Goal: Submit feedback/report problem

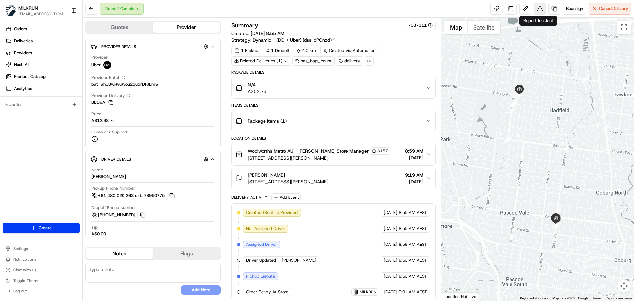
click at [540, 6] on button at bounding box center [540, 9] width 12 height 12
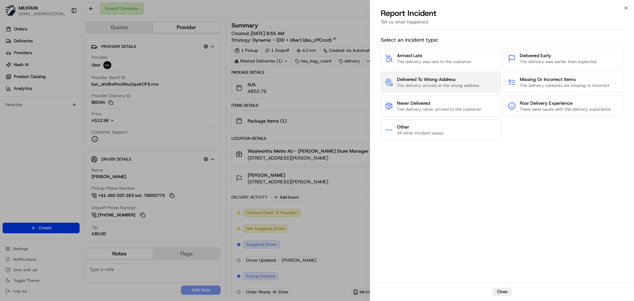
click at [479, 78] on span "Delivered To Wrong Address" at bounding box center [438, 79] width 82 height 7
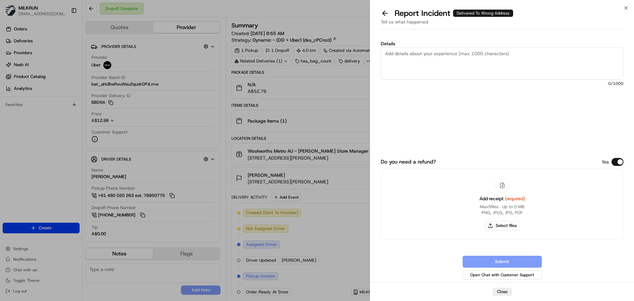
click at [439, 71] on textarea "Details" at bounding box center [502, 63] width 243 height 32
paste textarea "Delivered to the wrong address - please refund + delivery costs."
type textarea "Delivered to the wrong address - please refund + delivery costs."
click at [514, 227] on button "Select files" at bounding box center [502, 225] width 35 height 9
type input "C:\fakepath\Screenshot 2025-08-22 060815.png"
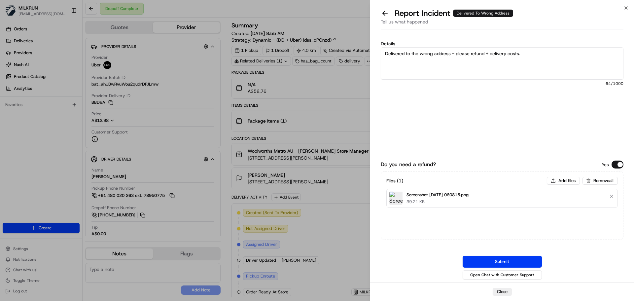
click at [492, 263] on button "Submit" at bounding box center [502, 262] width 79 height 12
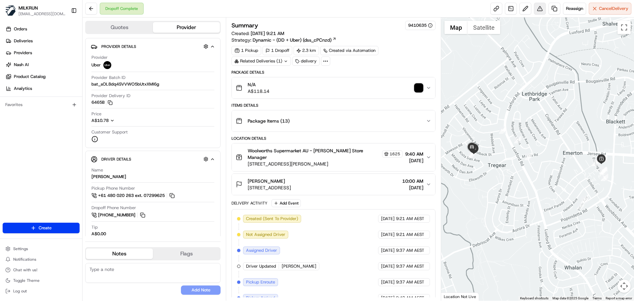
click at [538, 10] on button at bounding box center [540, 9] width 12 height 12
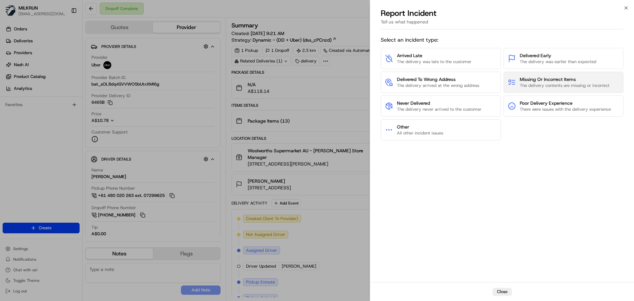
click at [551, 80] on span "Missing Or Incorrect Items" at bounding box center [565, 79] width 90 height 7
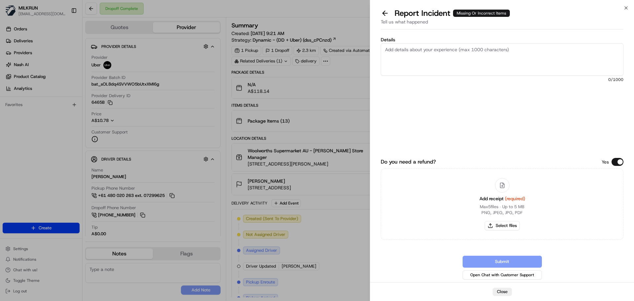
click at [512, 51] on textarea "Details" at bounding box center [502, 59] width 243 height 32
paste textarea "Spoke to the store who had confirmed all items were handed over to the driver, …"
drag, startPoint x: 404, startPoint y: 75, endPoint x: 414, endPoint y: 60, distance: 18.3
click at [405, 73] on textarea "Spoke to the store who had confirmed all items were handed over to the driver, …" at bounding box center [502, 59] width 243 height 32
paste textarea "×1 My Muscle Chef Crumbed Chicken Roasted Potatoes Chilled Meal 340g ×1 Strengt…"
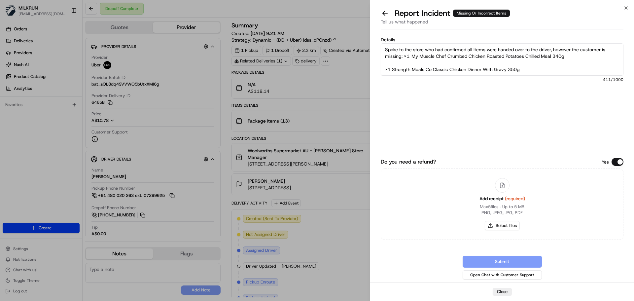
click at [405, 56] on textarea "Spoke to the store who had confirmed all items were handed over to the driver, …" at bounding box center [502, 59] width 243 height 32
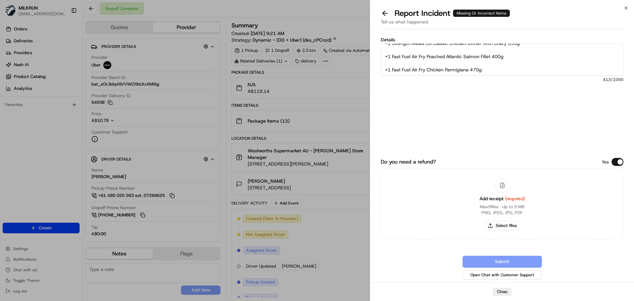
scroll to position [53, 0]
click at [562, 71] on textarea "Spoke to the store who had confirmed all items were handed over to the driver, …" at bounding box center [502, 59] width 243 height 32
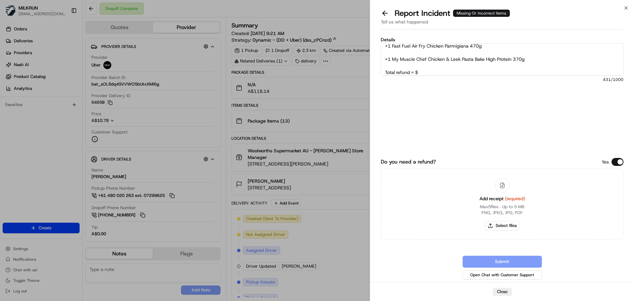
paste textarea "70.85"
type textarea "Spoke to the store who had confirmed all items were handed over to the driver, …"
click at [503, 225] on button "Select files" at bounding box center [502, 225] width 35 height 9
type input "C:\fakepath\Screenshot 2025-08-22 061148.png"
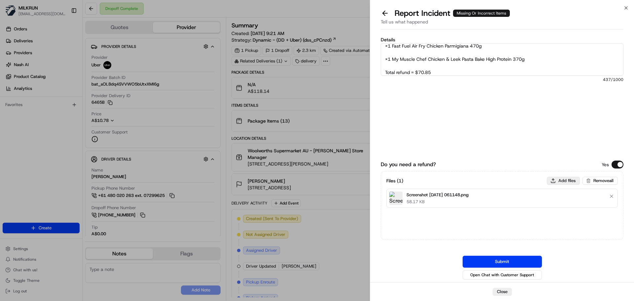
click at [569, 180] on button "Add files" at bounding box center [563, 181] width 33 height 8
type input "C:\fakepath\Screenshot 2025-08-22 061207.png"
click at [476, 264] on button "Submit" at bounding box center [502, 262] width 79 height 12
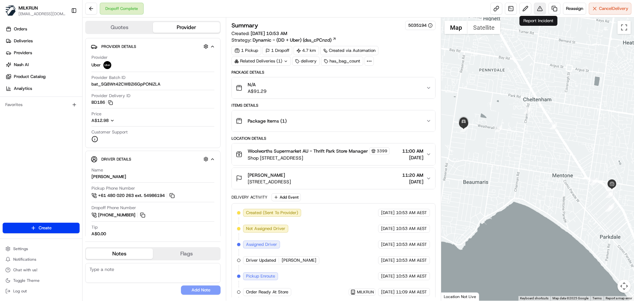
click at [540, 10] on button at bounding box center [540, 9] width 12 height 12
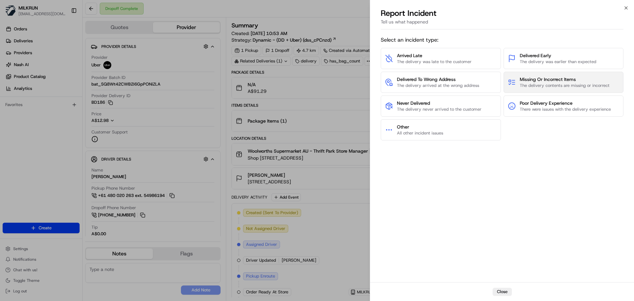
click at [563, 83] on span "The delivery contents are missing or incorrect" at bounding box center [565, 86] width 90 height 6
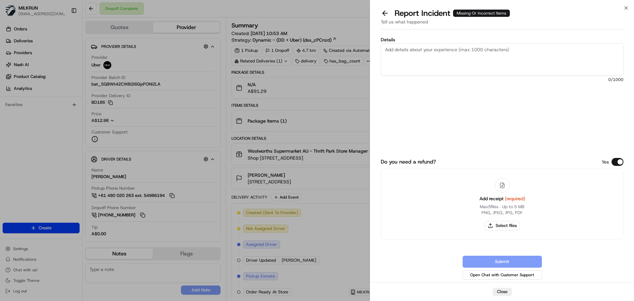
click at [502, 61] on textarea "Details" at bounding box center [502, 59] width 243 height 32
paste textarea "Spoke to the store who had confirmed all items were handed over to the driver, …"
paste textarea "Spaghetti 3 juices 3 biscuit packets One sourdough And one packet of peanuts"
type textarea "Spoke to the store who had confirmed all items were handed over to the driver, …"
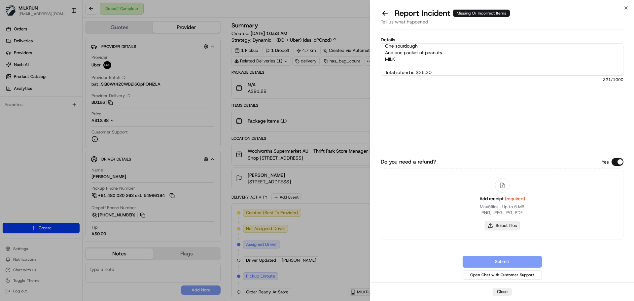
click at [509, 223] on button "Select files" at bounding box center [502, 225] width 35 height 9
type input "C:\fakepath\CB.pdf"
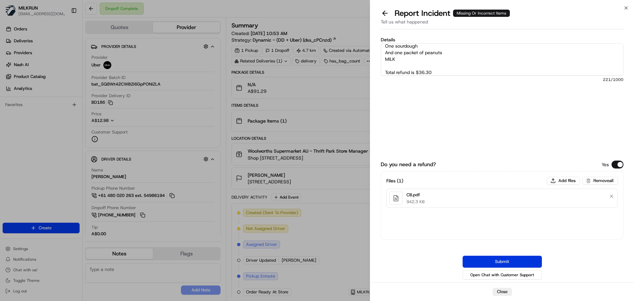
click at [488, 261] on button "Submit" at bounding box center [502, 262] width 79 height 12
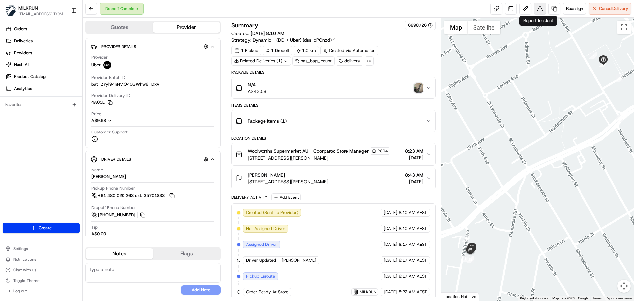
click at [539, 8] on button at bounding box center [540, 9] width 12 height 12
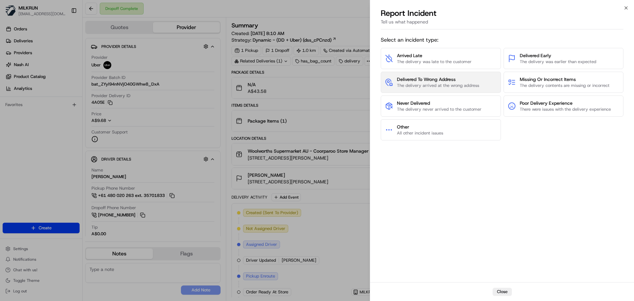
click at [464, 79] on span "Delivered To Wrong Address" at bounding box center [438, 79] width 82 height 7
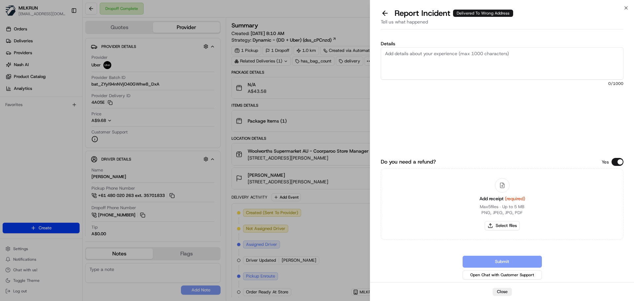
click at [471, 66] on textarea "Details" at bounding box center [502, 63] width 243 height 32
paste textarea "Delivered to the wrong address - please refund + delivery costs."
click at [601, 53] on textarea "Delivered to the wrong address - please refund + delivery costs. POD Does not m…" at bounding box center [502, 63] width 243 height 32
drag, startPoint x: 542, startPoint y: 58, endPoint x: 546, endPoint y: 58, distance: 4.0
drag, startPoint x: 546, startPoint y: 58, endPoint x: 566, endPoint y: 52, distance: 21.0
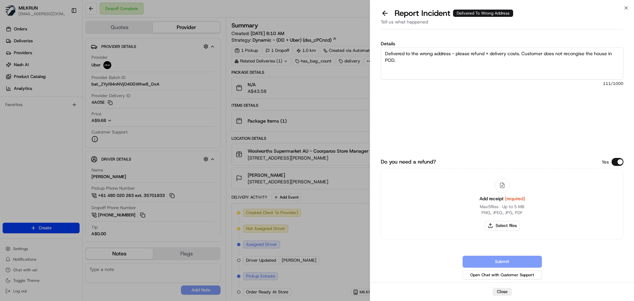
click at [566, 52] on textarea "Delivered to the wrong address - please refund + delivery costs. Customer does …" at bounding box center [502, 63] width 243 height 32
type textarea "Delivered to the wrong address - please refund + delivery costs. Customer does …"
click at [498, 223] on button "Select files" at bounding box center [502, 225] width 35 height 9
type input "C:\fakepath\Screenshot 2025-08-22 061658.png"
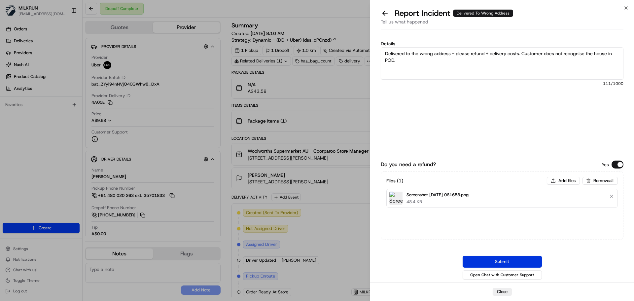
click at [529, 264] on button "Submit" at bounding box center [502, 262] width 79 height 12
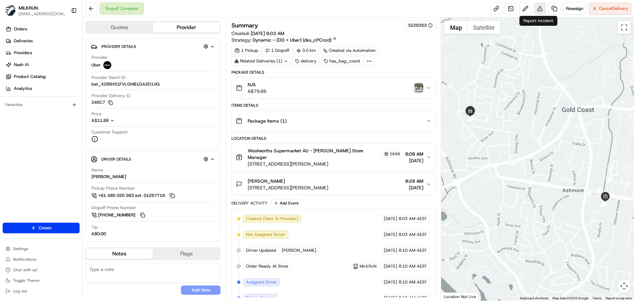
click at [540, 13] on button at bounding box center [540, 9] width 12 height 12
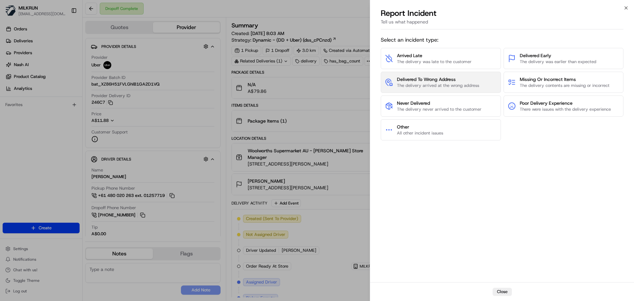
click at [465, 84] on span "The delivery arrived at the wrong address" at bounding box center [438, 86] width 82 height 6
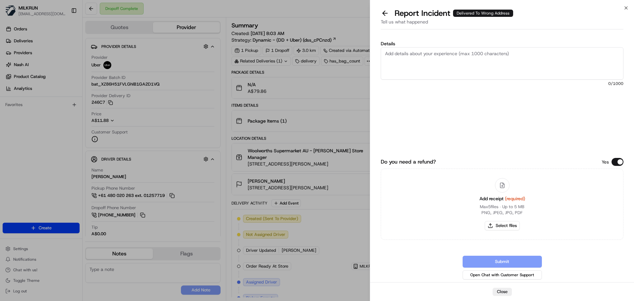
click at [473, 64] on textarea "Details" at bounding box center [502, 63] width 243 height 32
click at [385, 10] on button at bounding box center [385, 13] width 14 height 9
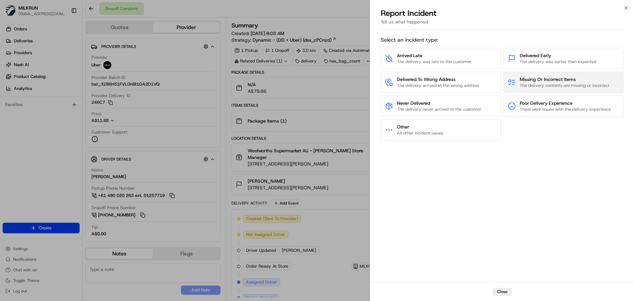
click at [549, 83] on span "The delivery contents are missing or incorrect" at bounding box center [565, 86] width 90 height 6
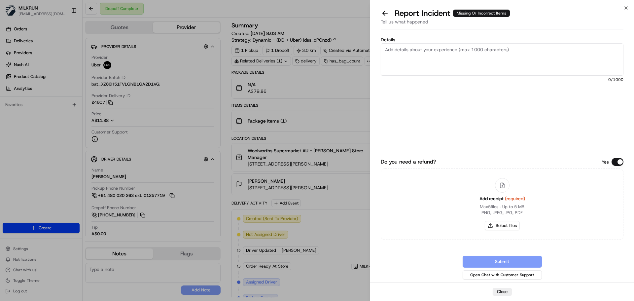
click at [414, 45] on textarea "Details" at bounding box center [502, 59] width 243 height 32
paste textarea "Spoke to the store who had confirmed all items were handed over to the driver, …"
click at [417, 62] on textarea "Spoke to the store who had confirmed all items were handed over to the driver, …" at bounding box center [502, 59] width 243 height 32
drag, startPoint x: 414, startPoint y: 61, endPoint x: 415, endPoint y: 58, distance: 3.4
click at [414, 60] on textarea "Spoke to the store who had confirmed all items were handed over to the driver, …" at bounding box center [502, 59] width 243 height 32
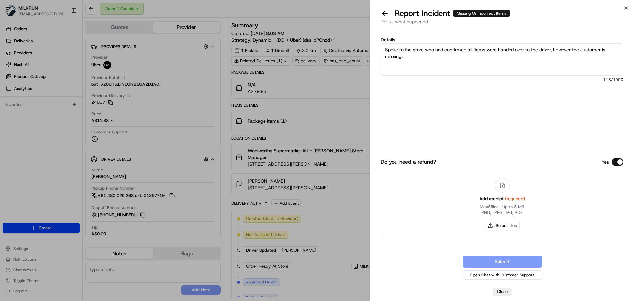
click at [415, 58] on textarea "Spoke to the store who had confirmed all items were handed over to the driver, …" at bounding box center [502, 59] width 243 height 32
paste textarea "12.76"
type textarea "Spoke to the store who had confirmed all items were handed over to the driver, …"
click at [505, 225] on button "Select files" at bounding box center [502, 225] width 35 height 9
type input "C:\fakepath\Screenshot [DATE] 062020.png"
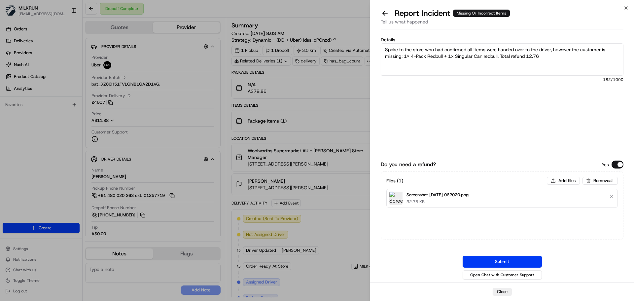
click at [545, 178] on div "Files ( 1 ) Add files Remove all" at bounding box center [501, 181] width 231 height 8
click at [547, 177] on button "Add files" at bounding box center [563, 181] width 33 height 8
type input "C:\fakepath\Screenshot [DATE] 062031.png"
click at [491, 262] on button "Submit" at bounding box center [502, 262] width 79 height 12
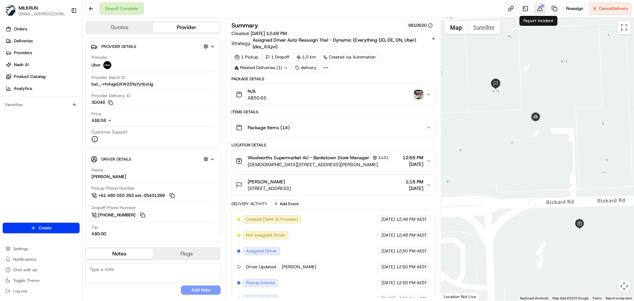
click at [537, 9] on button at bounding box center [540, 9] width 12 height 12
